Goal: Check status: Check status

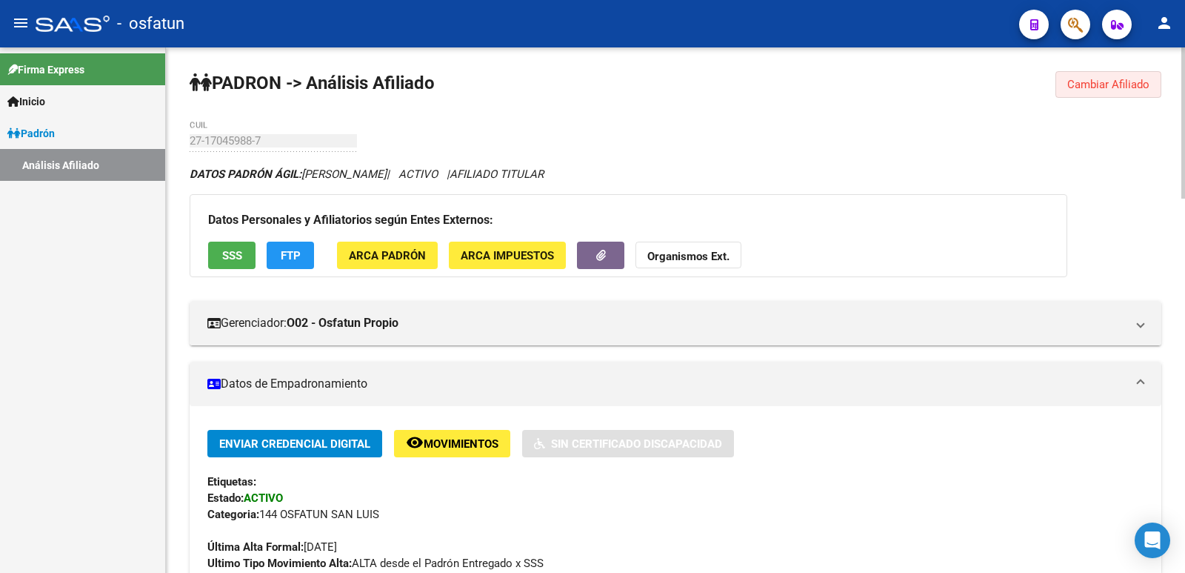
click at [1127, 86] on span "Cambiar Afiliado" at bounding box center [1109, 84] width 82 height 13
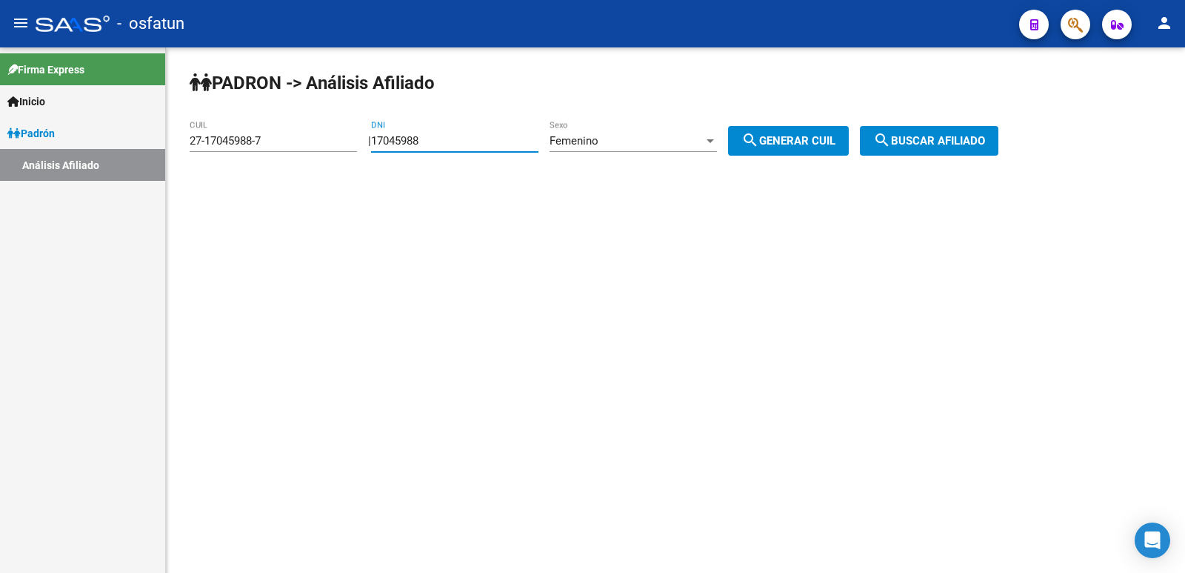
drag, startPoint x: 497, startPoint y: 143, endPoint x: 322, endPoint y: 163, distance: 176.0
click at [317, 147] on app-analisis-afiliado "PADRON -> Análisis Afiliado 27-17045988-7 CUIL | 17045988 DNI Femenino Sexo sea…" at bounding box center [600, 140] width 820 height 13
paste input "23161131"
type input "23161131"
click at [630, 136] on div "Femenino" at bounding box center [627, 140] width 154 height 13
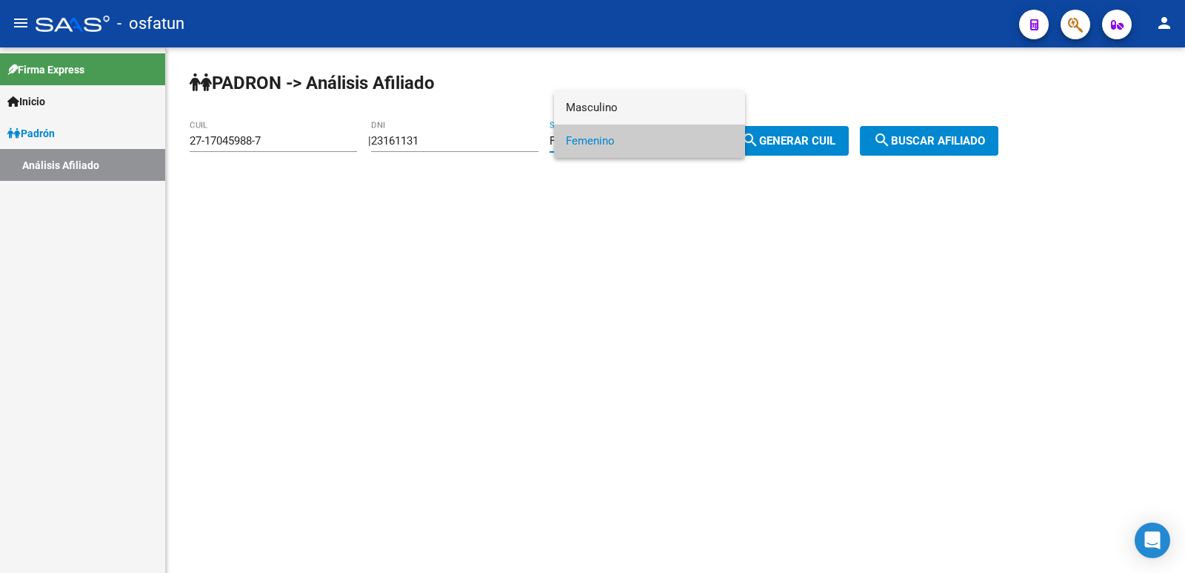
click at [613, 109] on span "Masculino" at bounding box center [649, 107] width 167 height 33
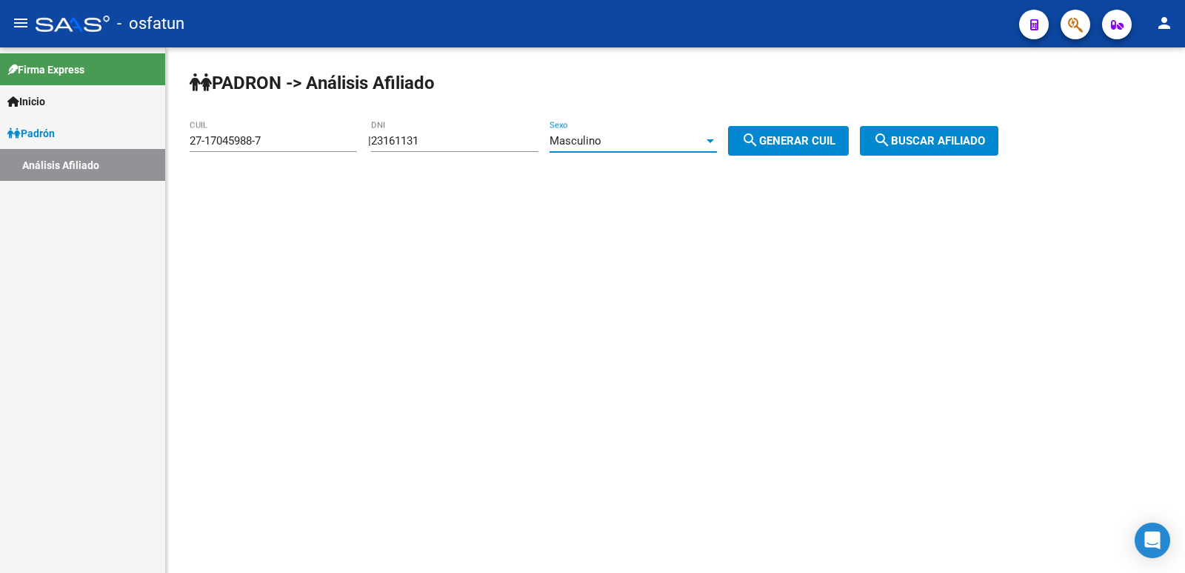
click at [655, 138] on div "Masculino" at bounding box center [627, 140] width 154 height 13
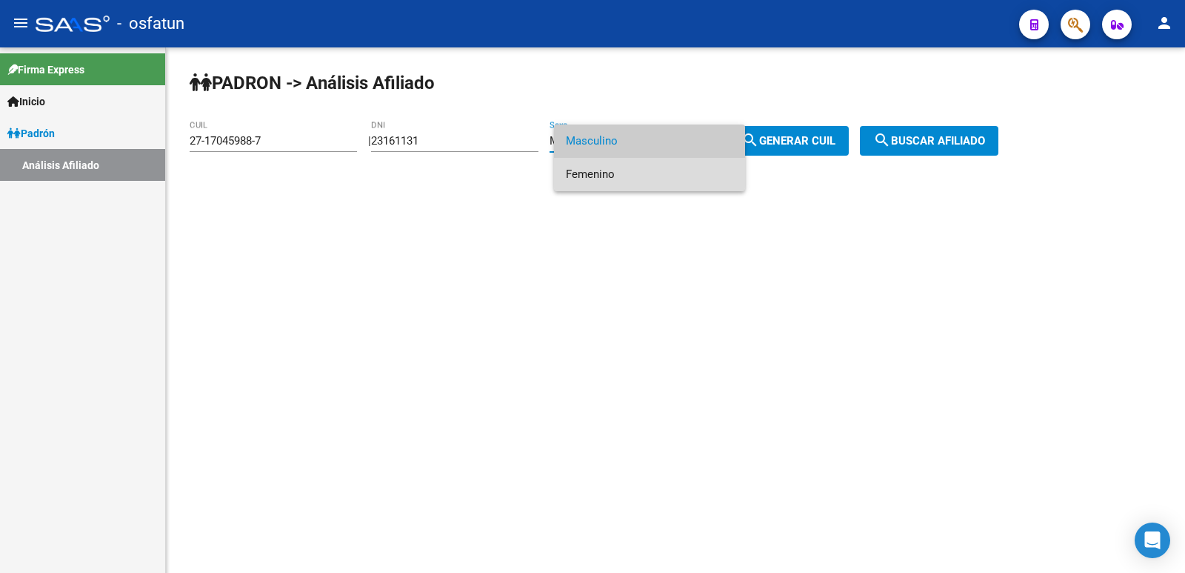
drag, startPoint x: 631, startPoint y: 165, endPoint x: 765, endPoint y: 164, distance: 134.1
click at [631, 166] on span "Femenino" at bounding box center [649, 174] width 167 height 33
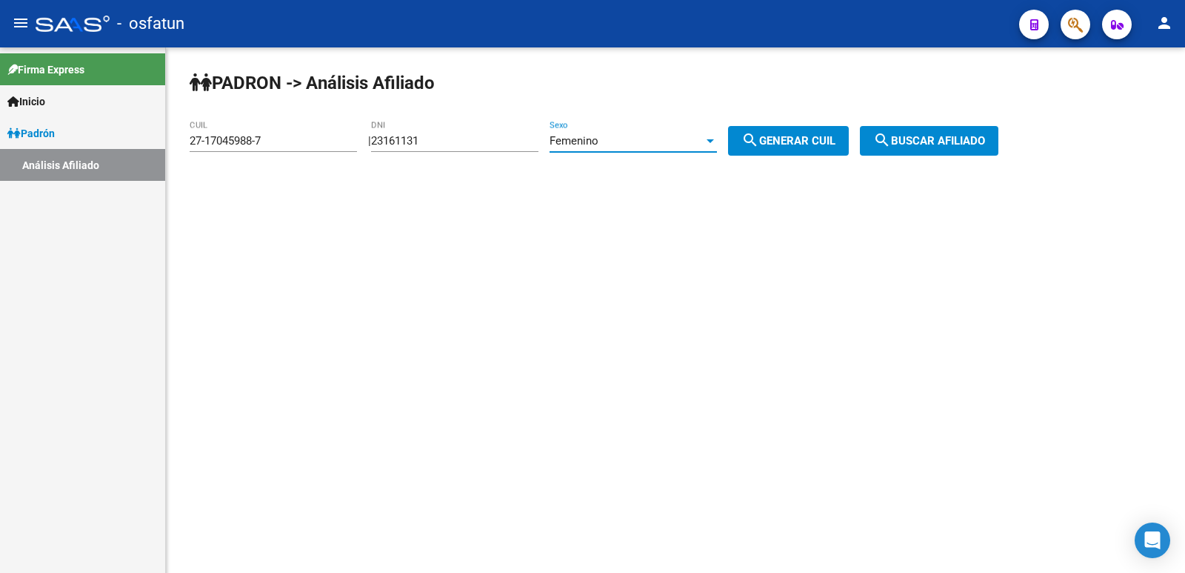
click at [813, 147] on span "search Generar CUIL" at bounding box center [789, 140] width 94 height 13
click at [913, 133] on button "search Buscar afiliado" at bounding box center [929, 141] width 139 height 30
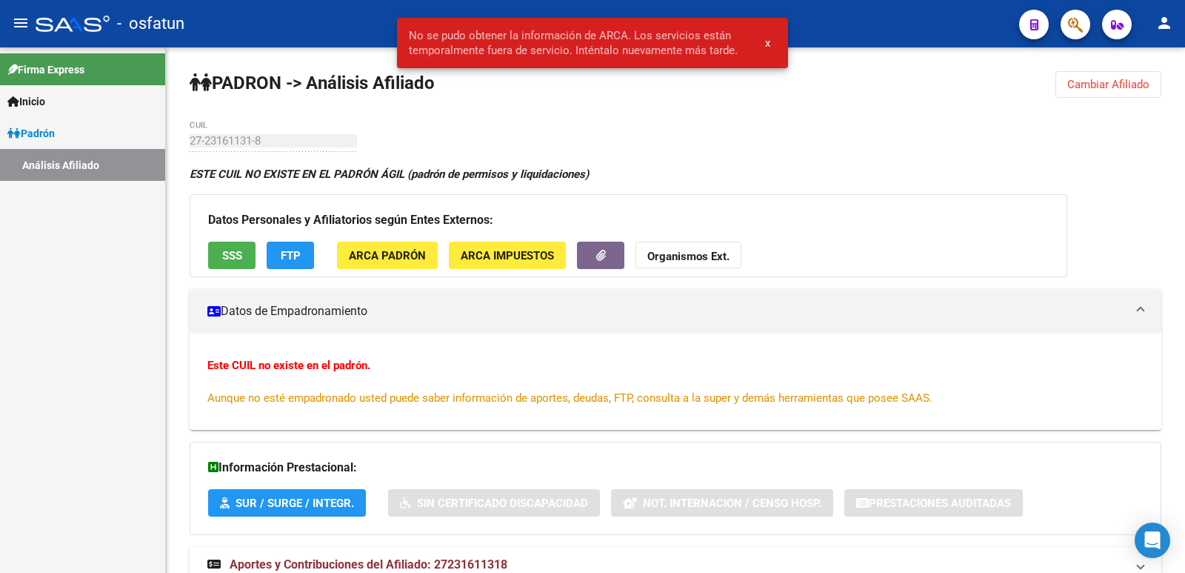
click at [1104, 84] on span "Cambiar Afiliado" at bounding box center [1109, 84] width 82 height 13
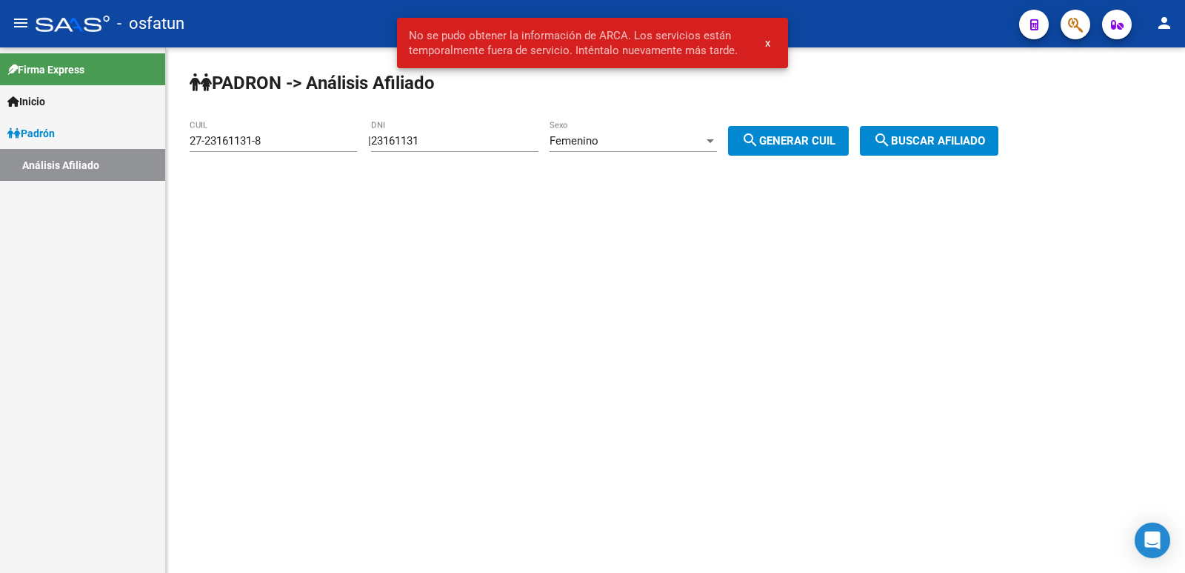
click at [641, 143] on div "Femenino" at bounding box center [627, 140] width 154 height 13
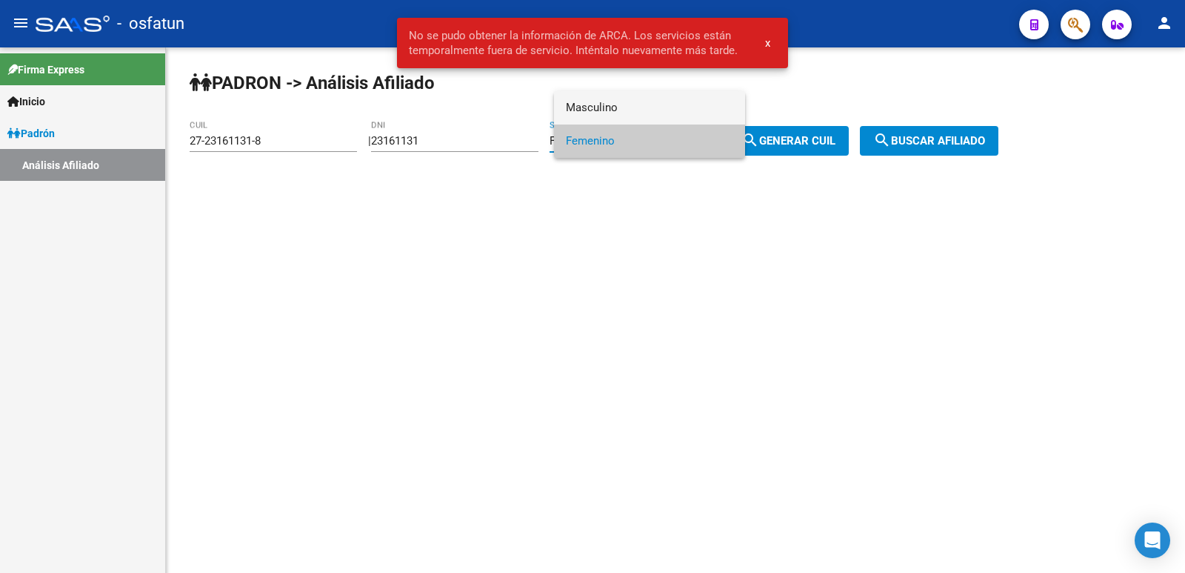
click at [619, 111] on span "Masculino" at bounding box center [649, 107] width 167 height 33
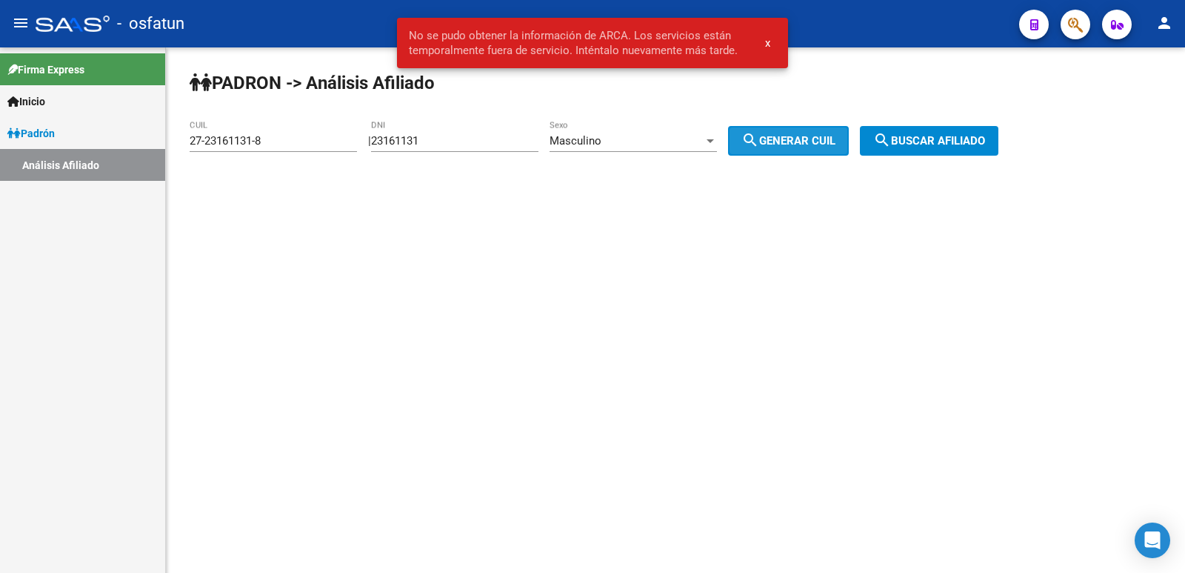
click at [798, 142] on span "search Generar CUIL" at bounding box center [789, 140] width 94 height 13
type input "20-23161131-3"
click at [932, 141] on span "search Buscar afiliado" at bounding box center [930, 140] width 112 height 13
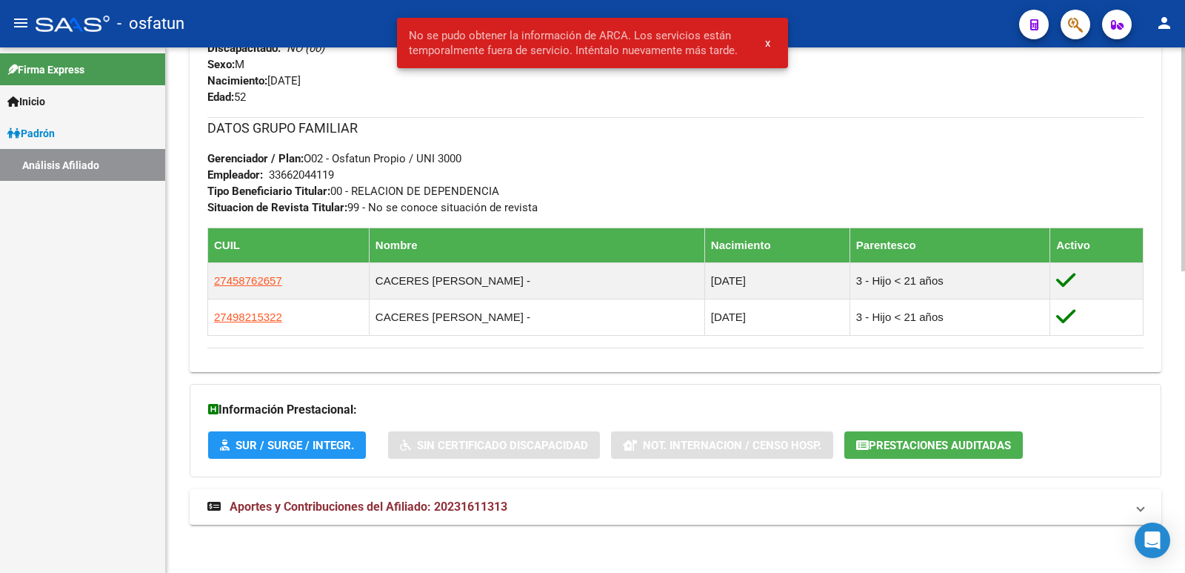
scroll to position [706, 0]
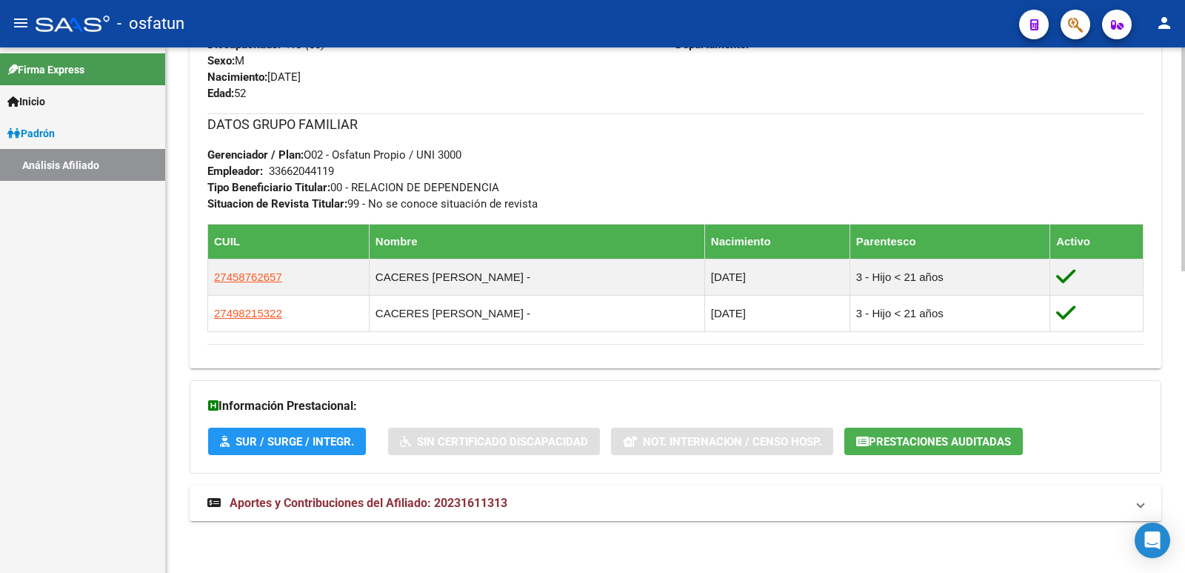
click at [380, 513] on mat-expansion-panel-header "Aportes y Contribuciones del Afiliado: 20231611313" at bounding box center [676, 503] width 972 height 36
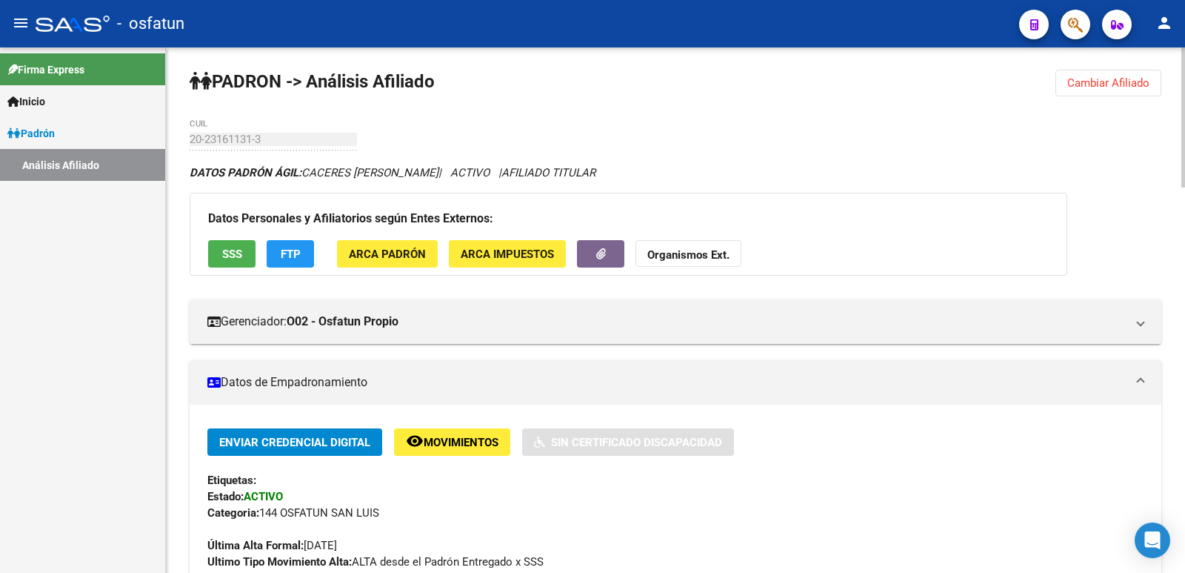
scroll to position [0, 0]
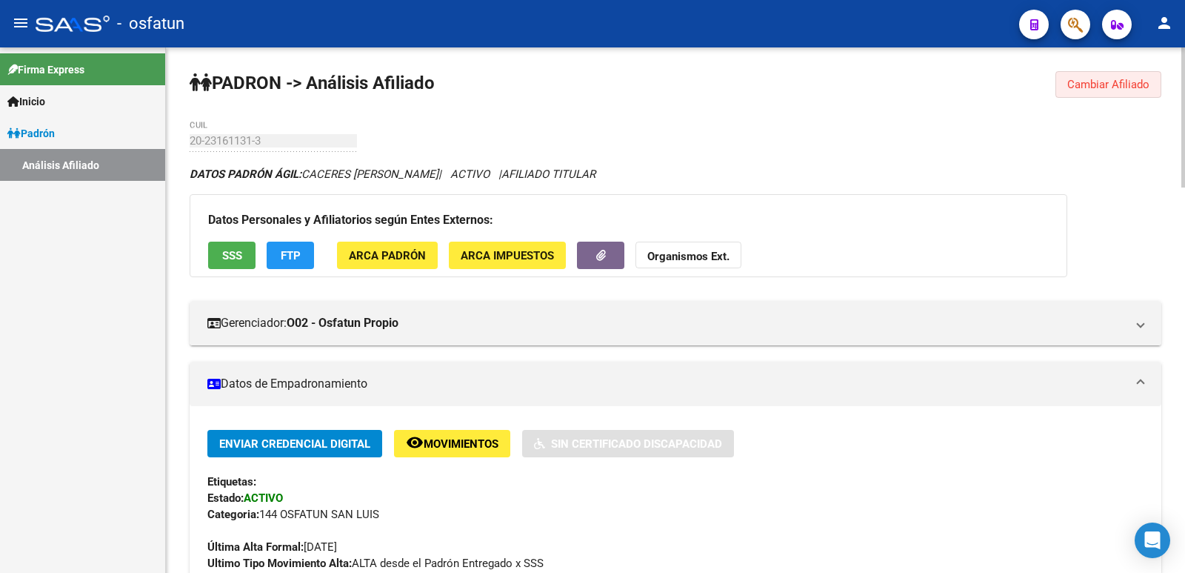
click at [1098, 84] on span "Cambiar Afiliado" at bounding box center [1109, 84] width 82 height 13
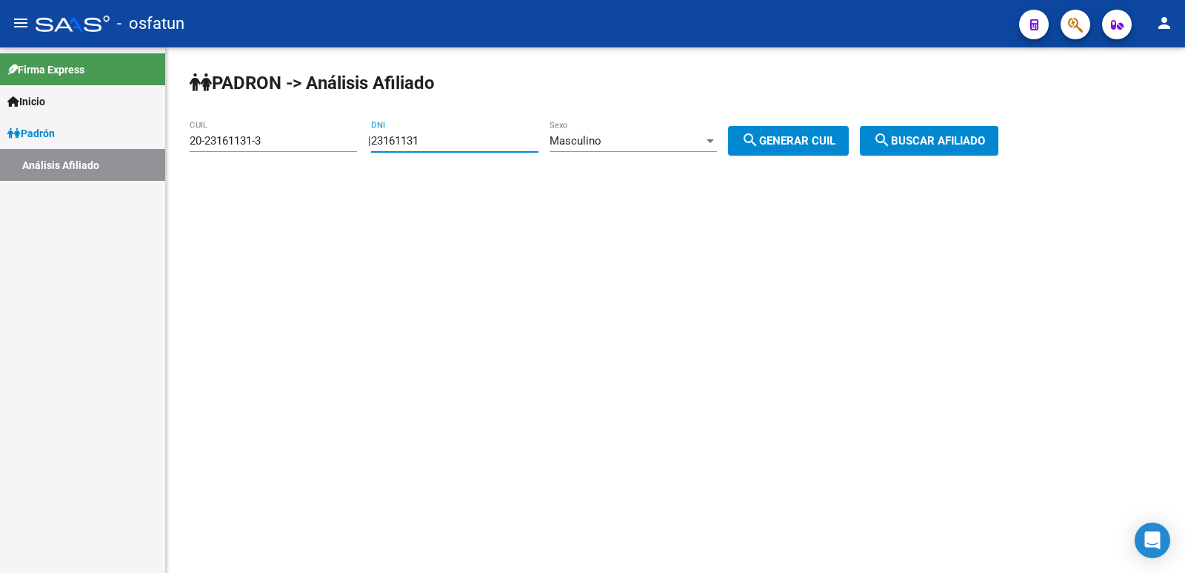
drag, startPoint x: 487, startPoint y: 134, endPoint x: 335, endPoint y: 139, distance: 151.9
click at [335, 139] on app-analisis-afiliado "PADRON -> Análisis Afiliado 20-23161131-3 CUIL | 23161131 DNI Masculino Sexo se…" at bounding box center [600, 140] width 820 height 13
paste input "41023795"
type input "41023795"
click at [636, 132] on div "Masculino Sexo" at bounding box center [633, 136] width 167 height 32
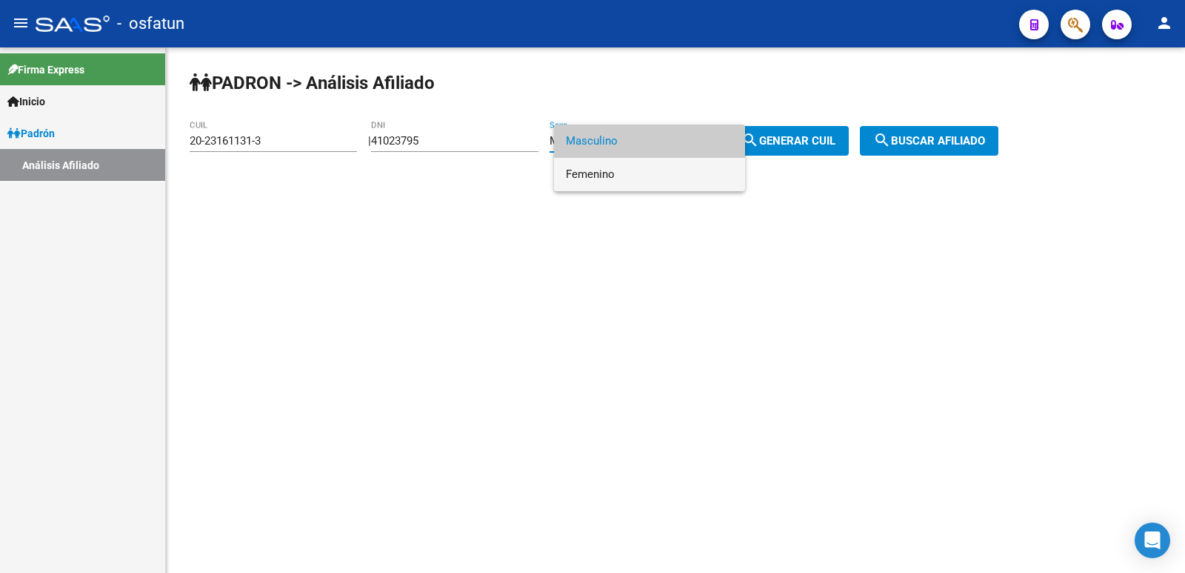
drag, startPoint x: 608, startPoint y: 171, endPoint x: 748, endPoint y: 160, distance: 140.5
click at [609, 172] on span "Femenino" at bounding box center [649, 174] width 167 height 33
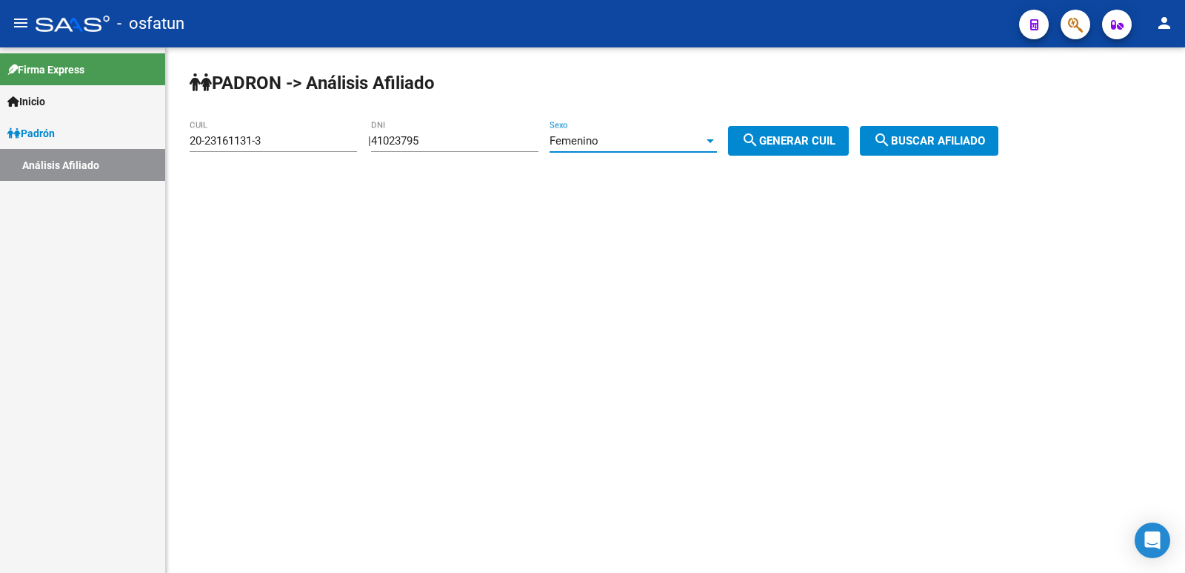
click at [819, 133] on button "search Generar CUIL" at bounding box center [788, 141] width 121 height 30
type input "23-41023795-4"
click at [891, 139] on mat-icon "search" at bounding box center [883, 140] width 18 height 18
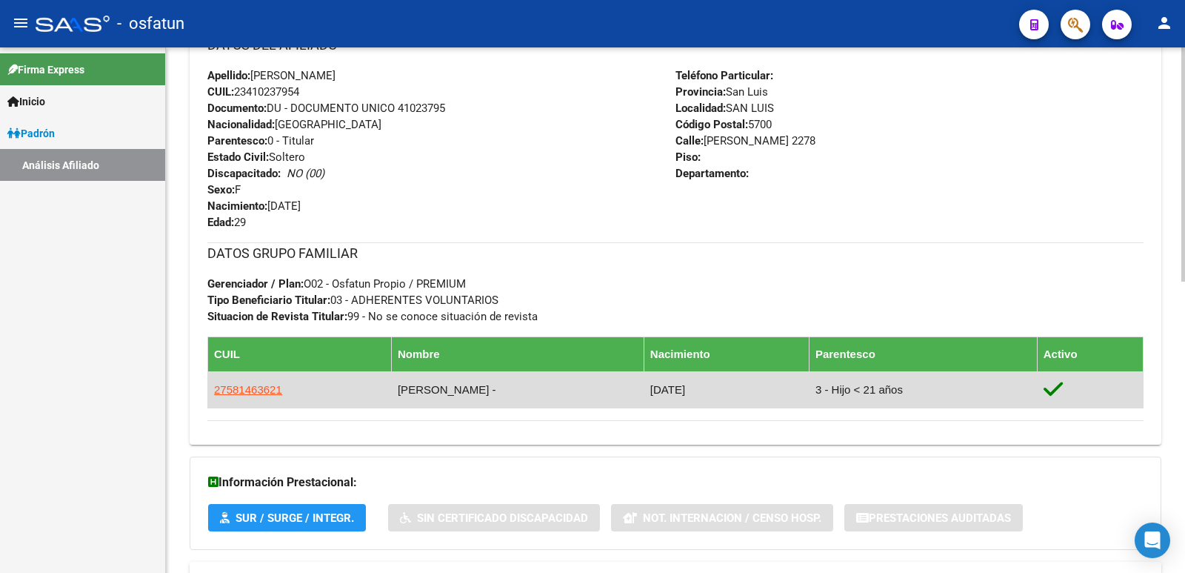
scroll to position [653, 0]
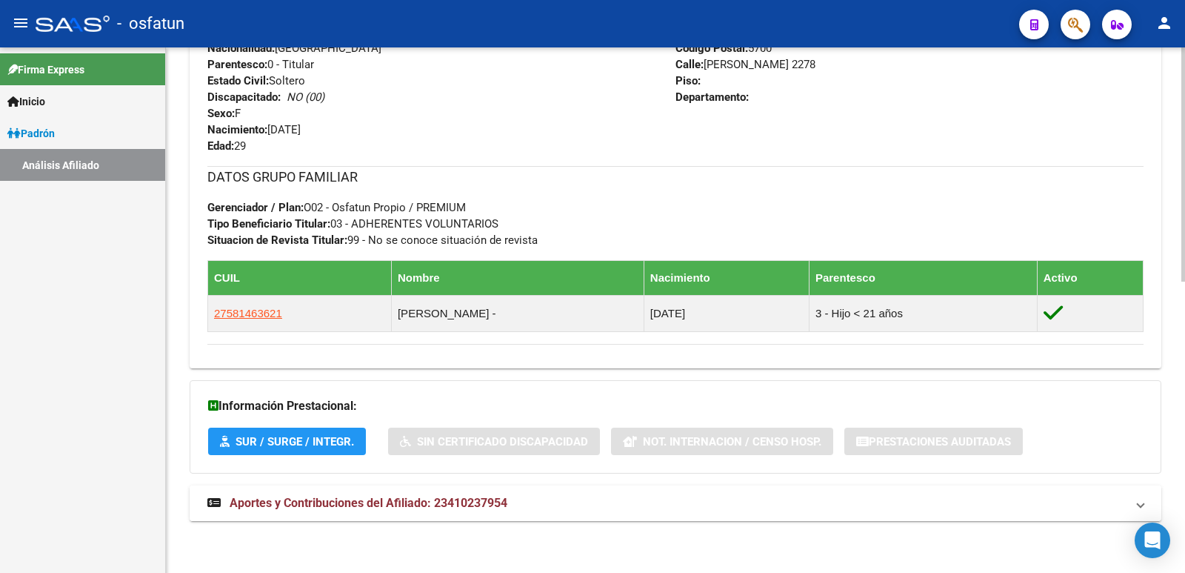
click at [427, 503] on span "Aportes y Contribuciones del Afiliado: 23410237954" at bounding box center [369, 503] width 278 height 14
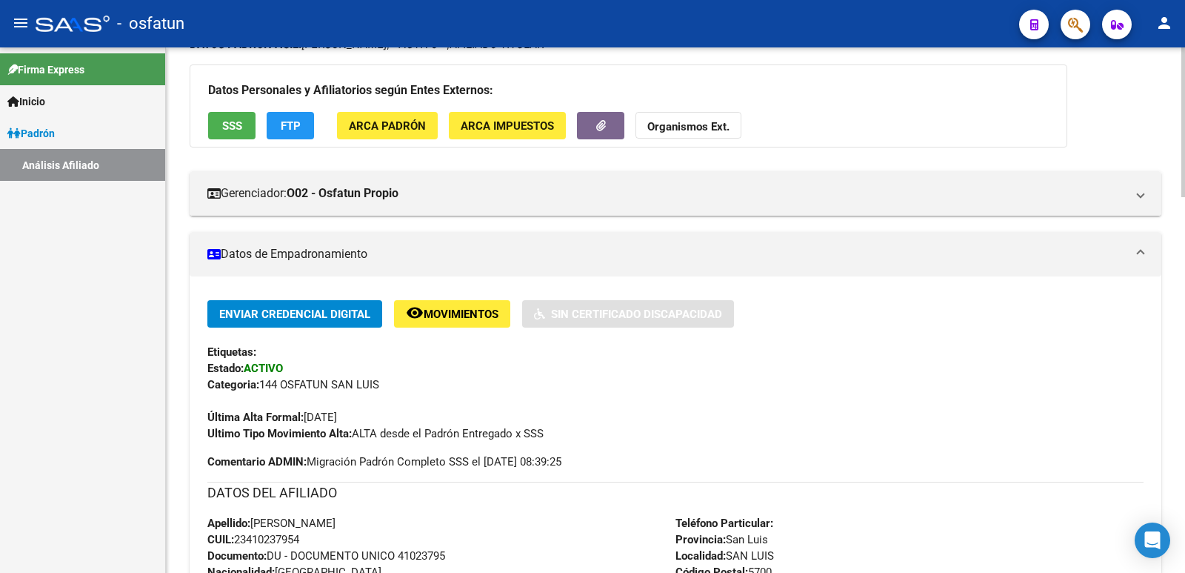
scroll to position [0, 0]
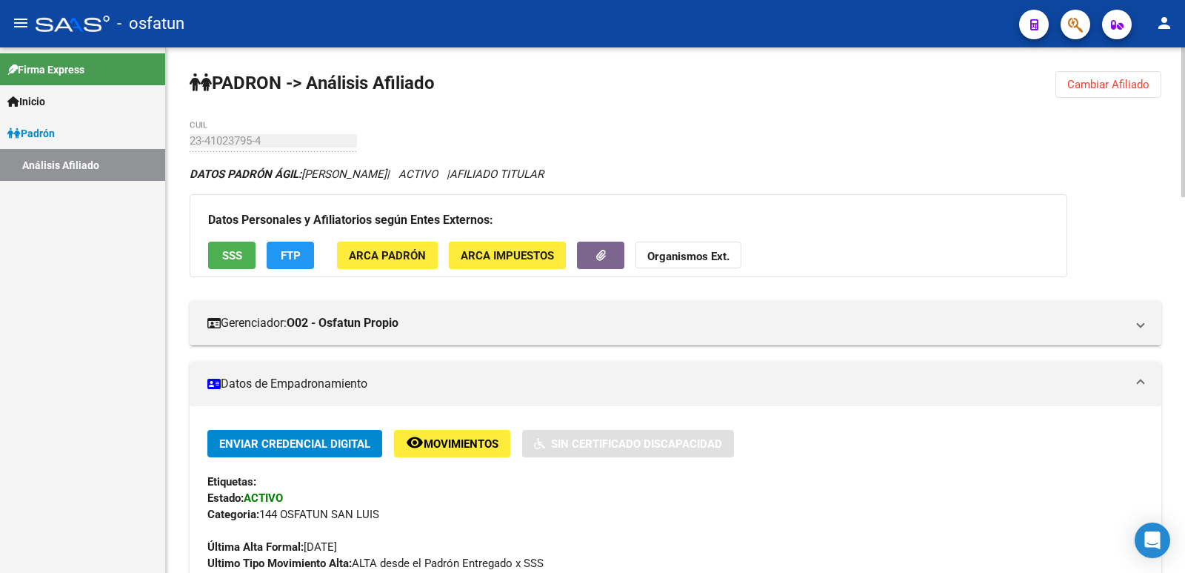
click at [1118, 84] on span "Cambiar Afiliado" at bounding box center [1109, 84] width 82 height 13
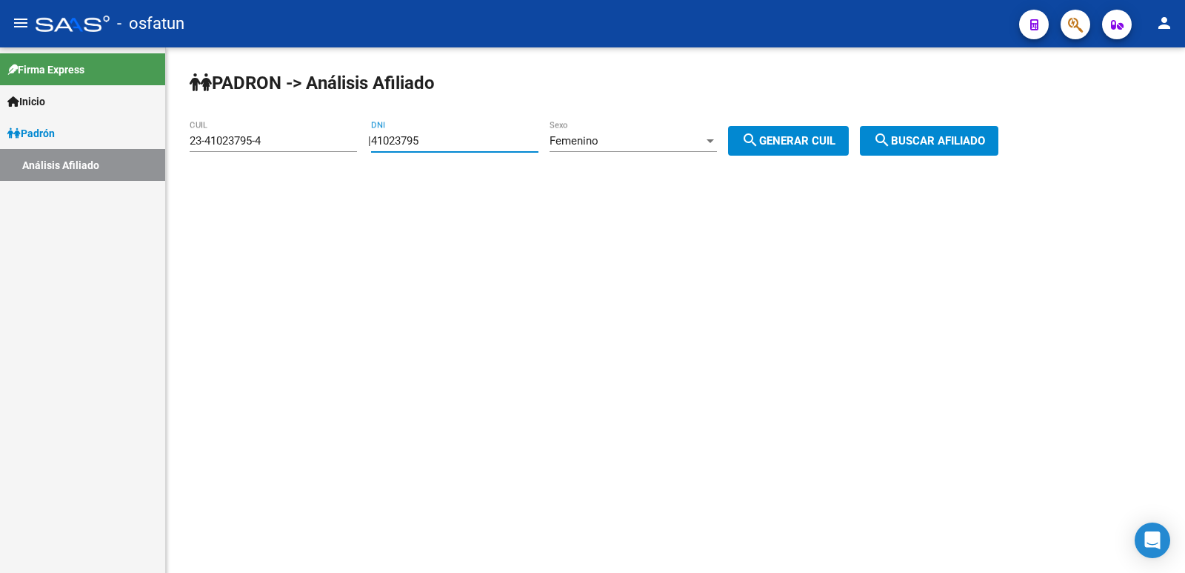
drag, startPoint x: 443, startPoint y: 143, endPoint x: 279, endPoint y: 154, distance: 164.9
click at [279, 147] on app-analisis-afiliado "PADRON -> Análisis Afiliado 23-41023795-4 CUIL | 41023795 DNI Femenino Sexo sea…" at bounding box center [600, 140] width 820 height 13
paste input "25553077"
type input "25553077"
click at [819, 142] on span "search Generar CUIL" at bounding box center [789, 140] width 94 height 13
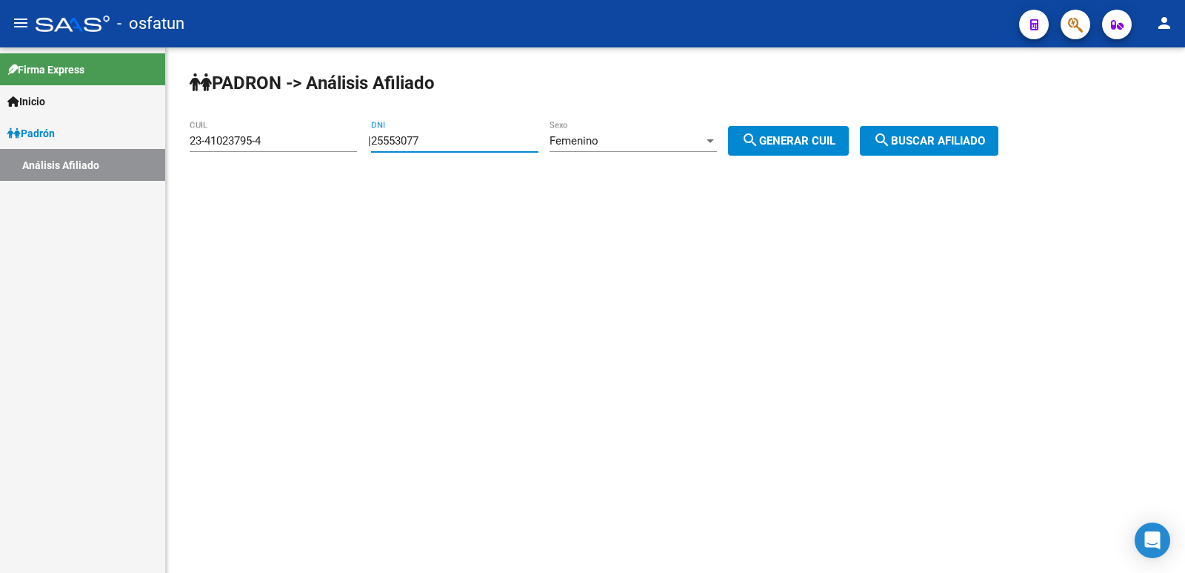
type input "27-25553077-7"
click at [933, 141] on span "search Buscar afiliado" at bounding box center [930, 140] width 112 height 13
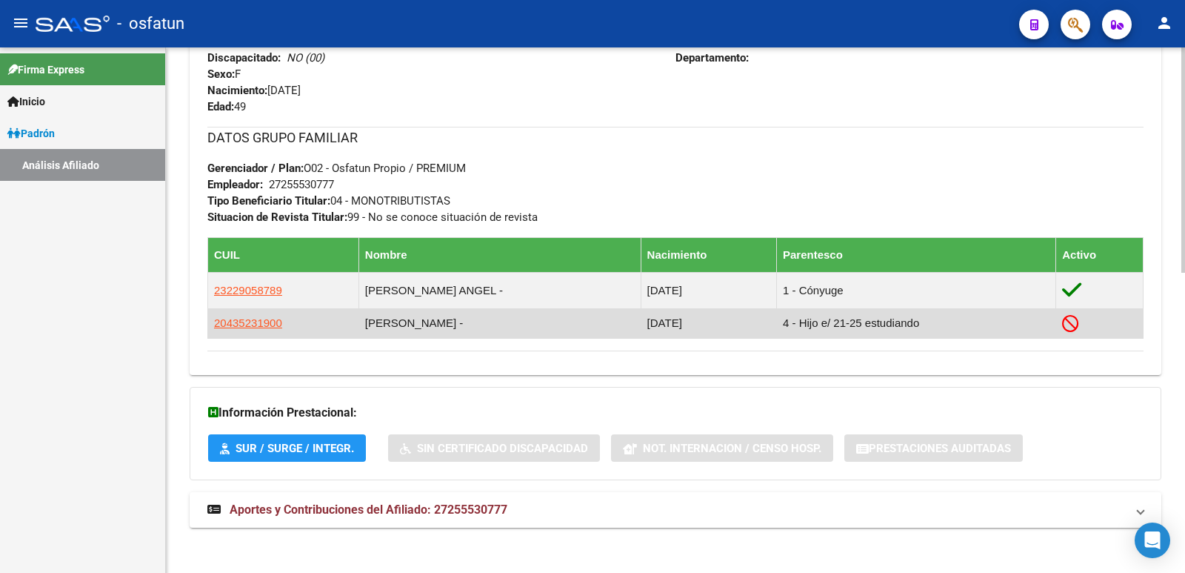
scroll to position [699, 0]
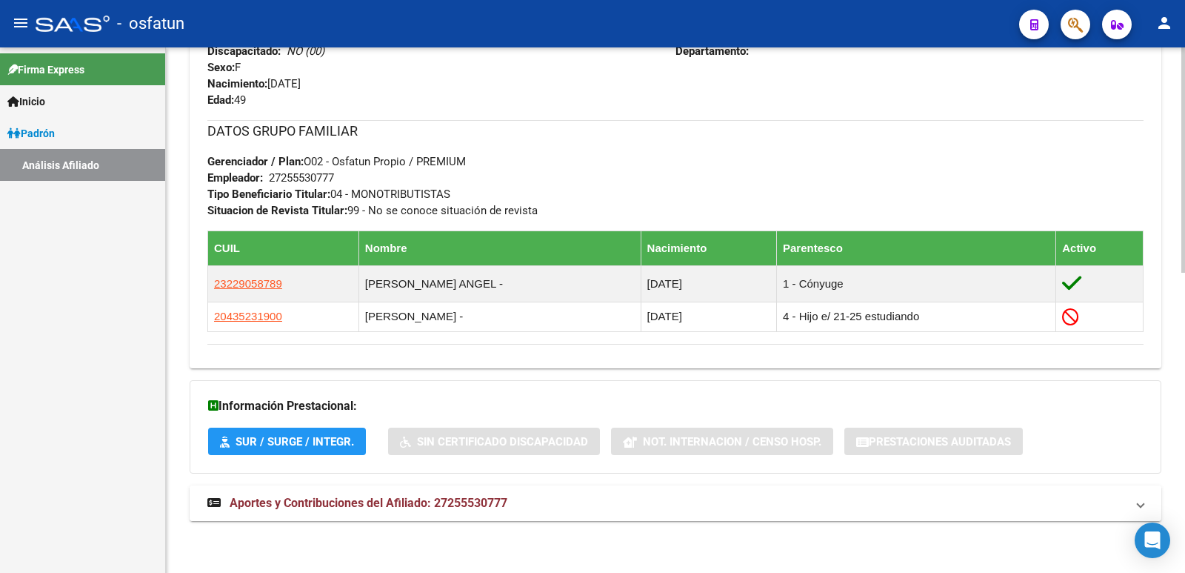
click at [407, 513] on mat-expansion-panel-header "Aportes y Contribuciones del Afiliado: 27255530777" at bounding box center [676, 503] width 972 height 36
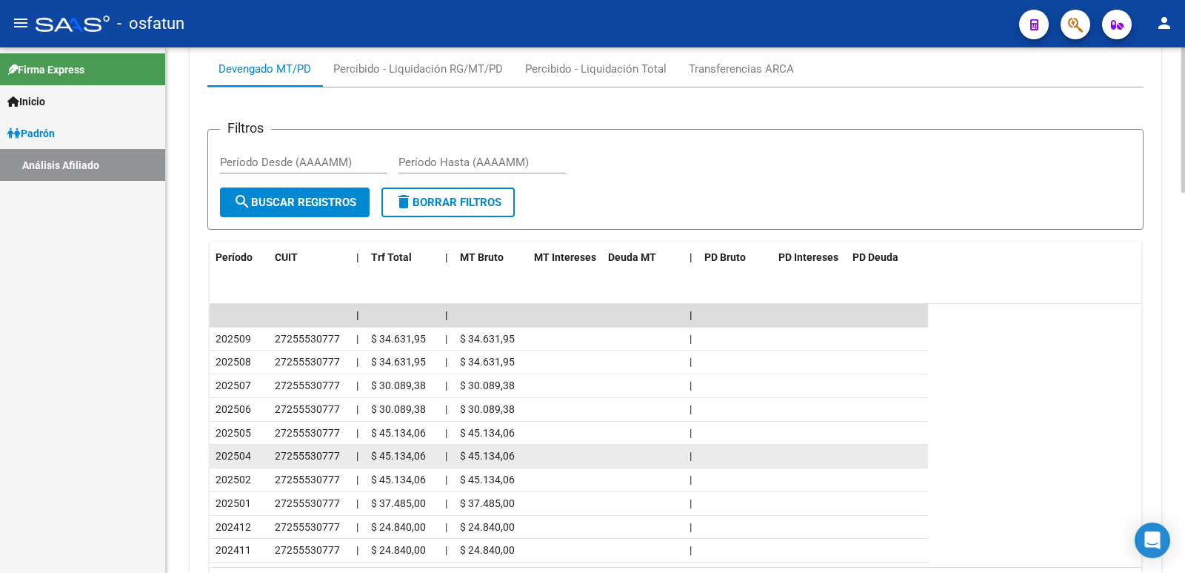
scroll to position [1374, 0]
